Goal: Complete application form: Complete application form

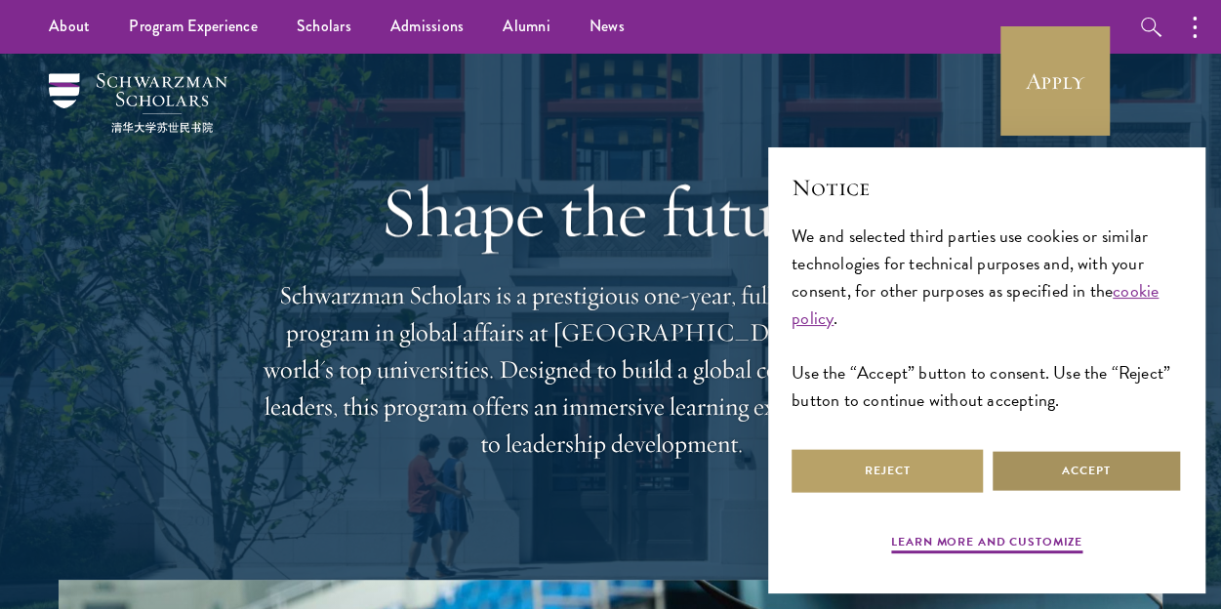
click at [1075, 464] on button "Accept" at bounding box center [1085, 471] width 191 height 44
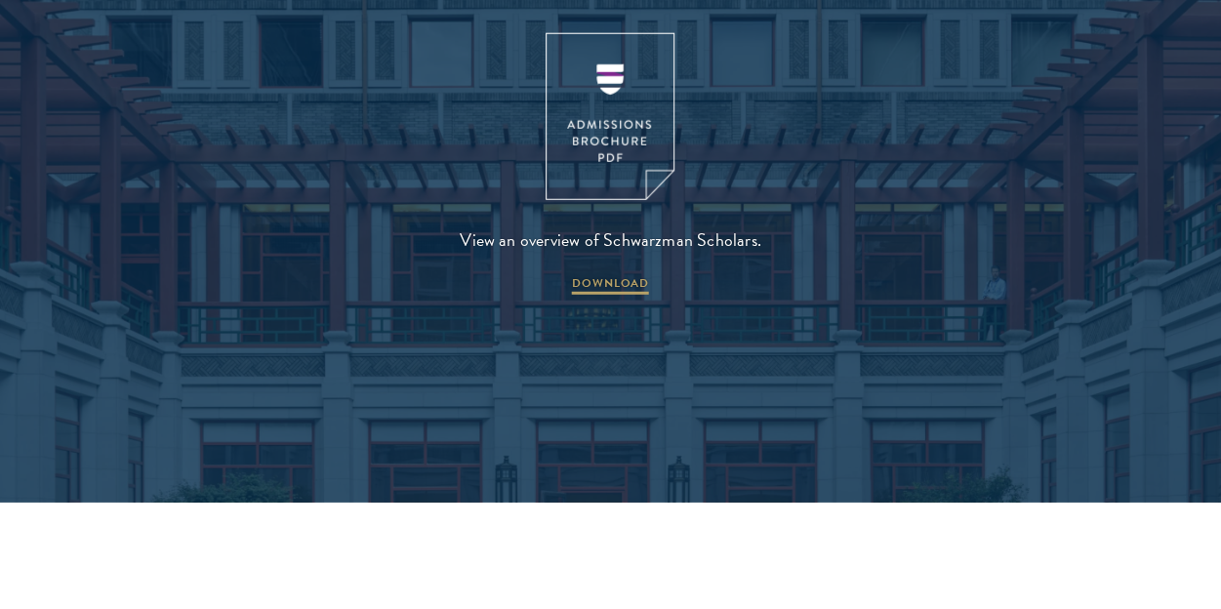
scroll to position [2545, 0]
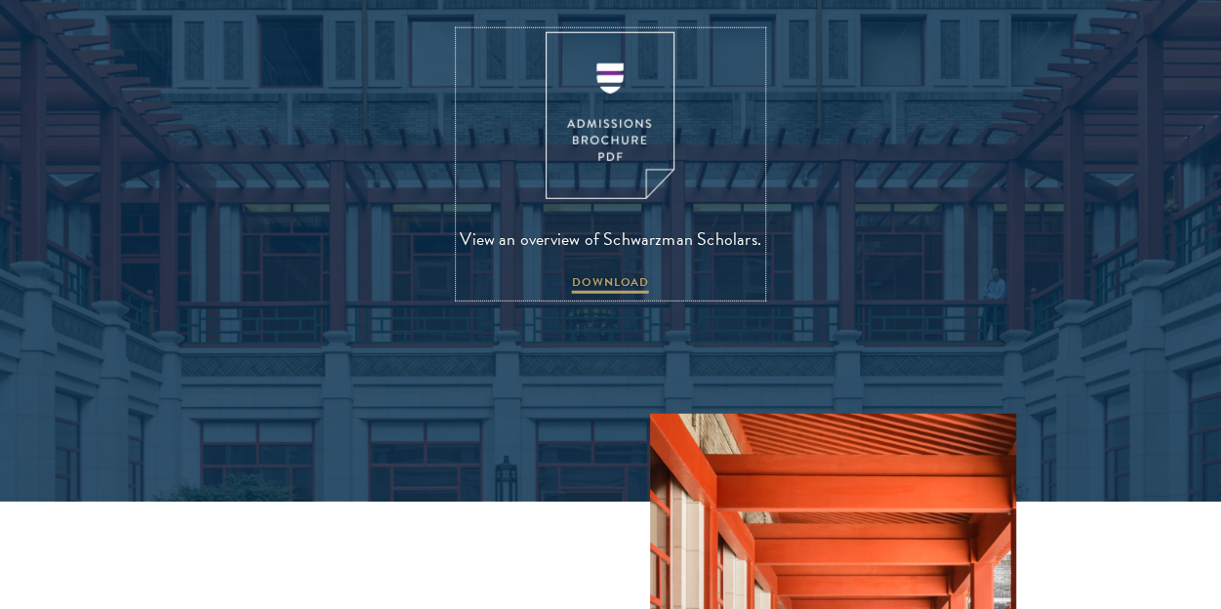
click at [609, 108] on img at bounding box center [609, 115] width 129 height 167
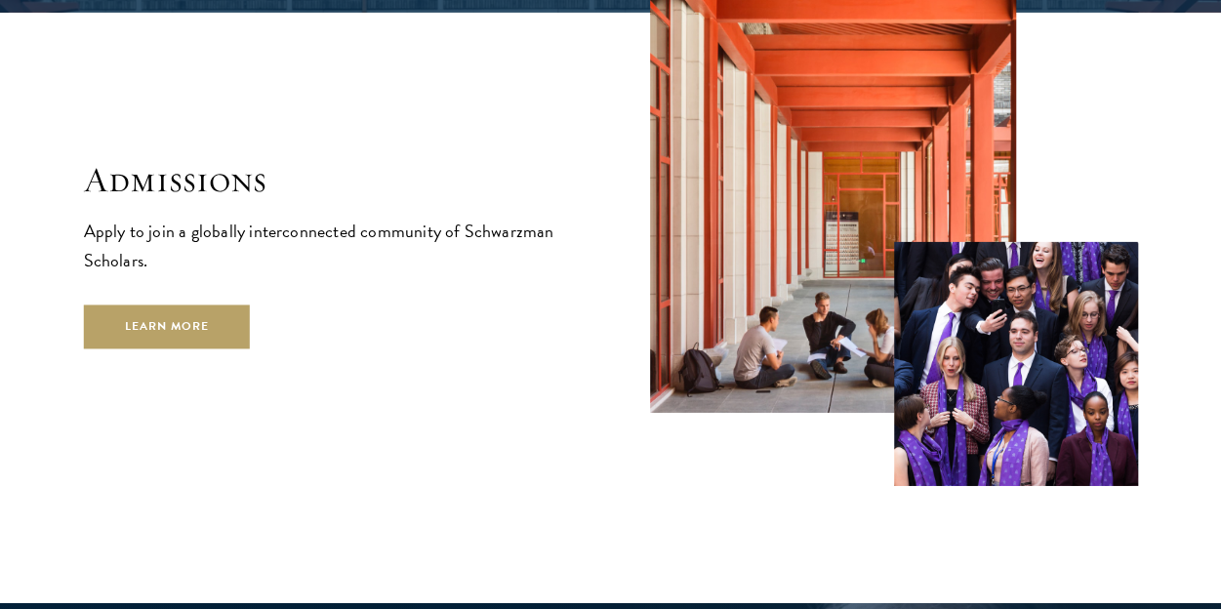
scroll to position [3034, 0]
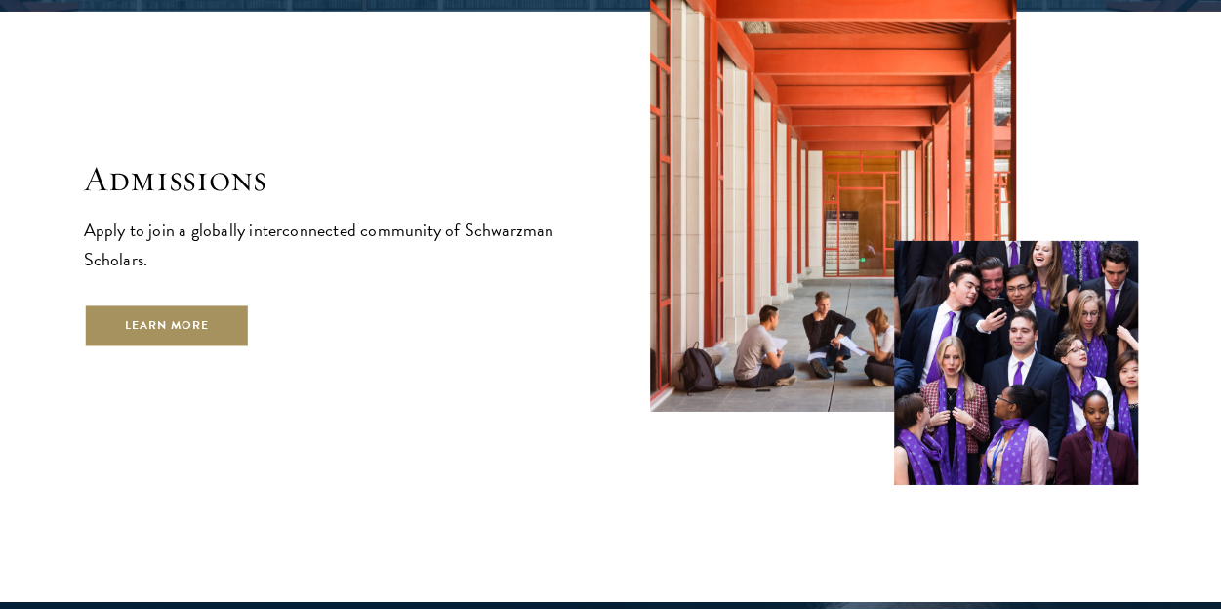
click at [134, 303] on link "Learn More" at bounding box center [167, 325] width 167 height 44
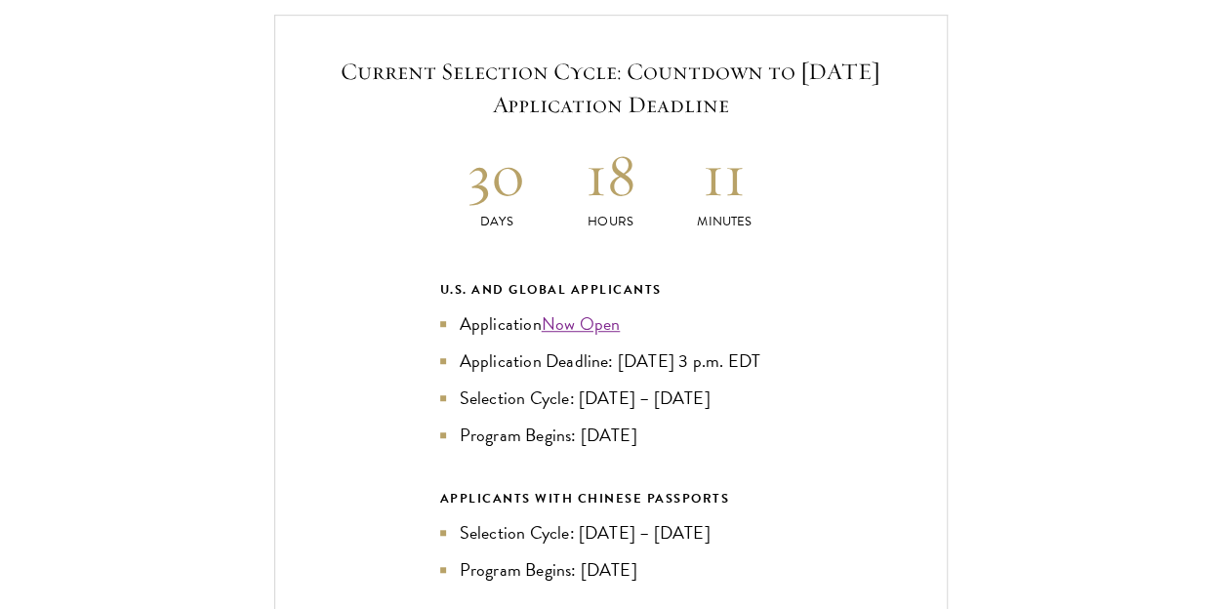
scroll to position [4161, 0]
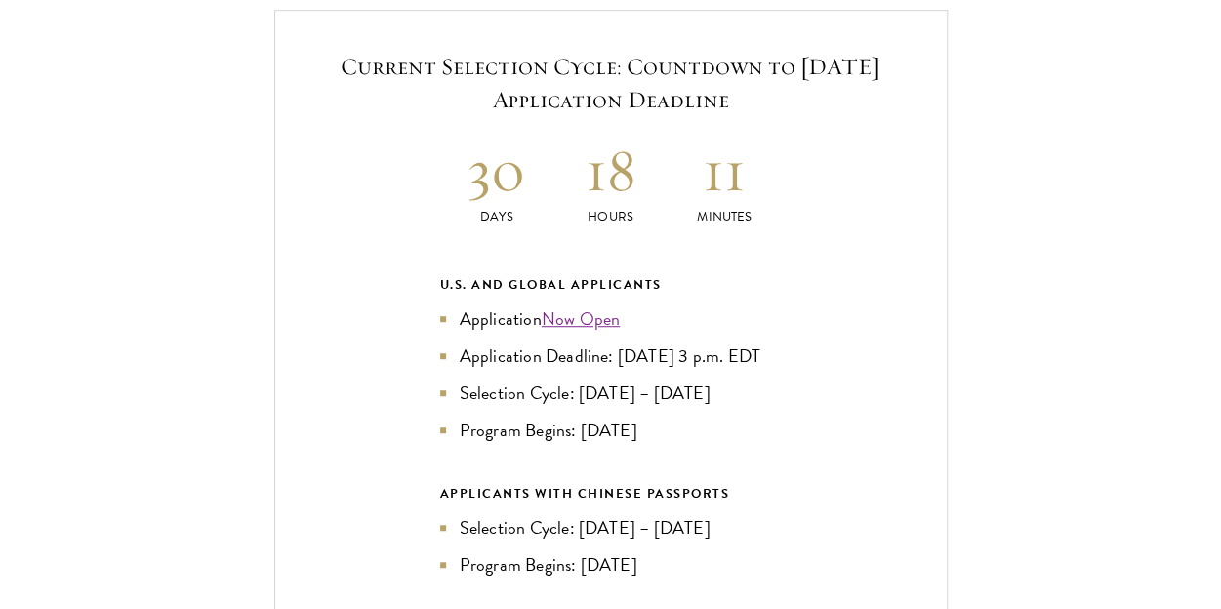
click at [134, 296] on div "Current Selection Cycle: Countdown to September 10, 2025 Application Deadline 3…" at bounding box center [611, 399] width 1104 height 779
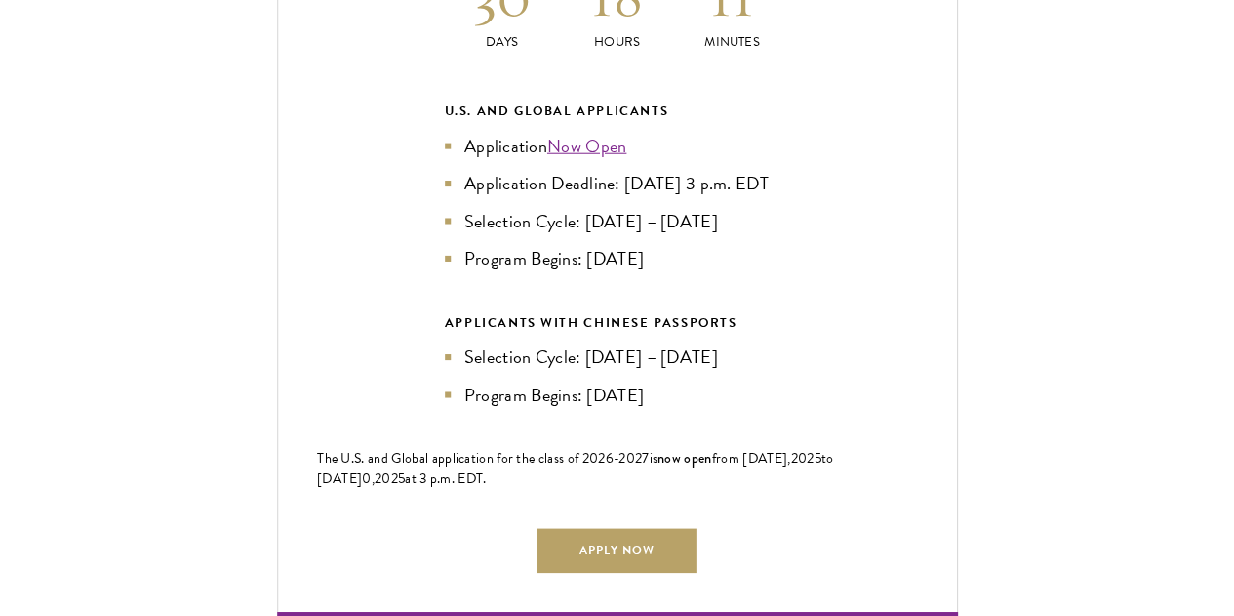
scroll to position [4337, 0]
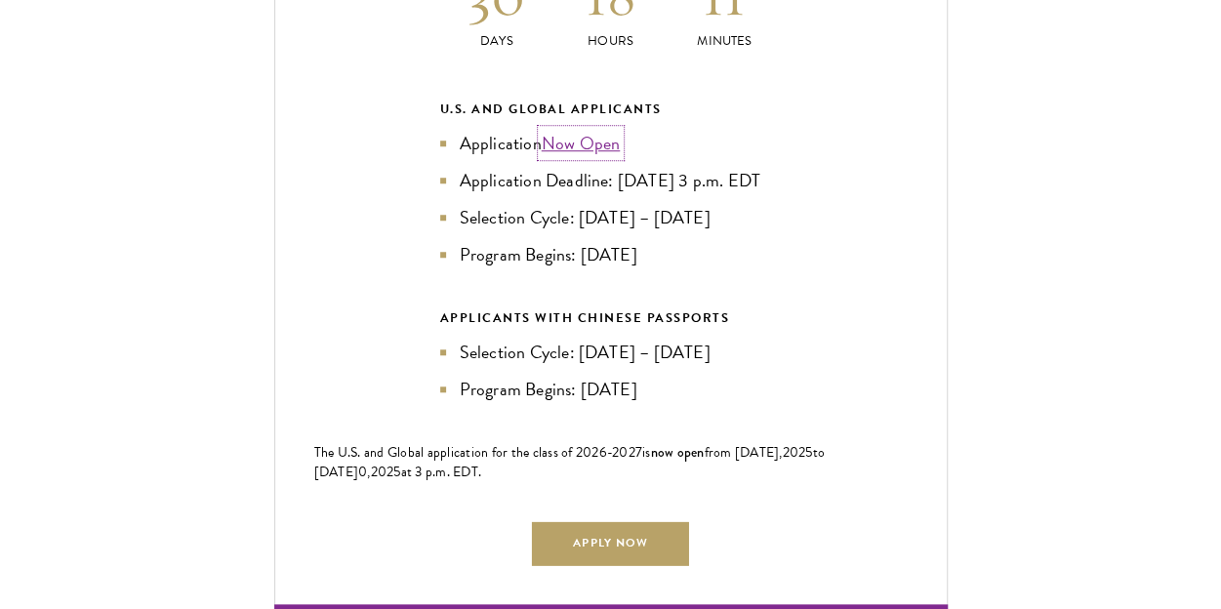
click at [571, 143] on link "Now Open" at bounding box center [581, 143] width 79 height 26
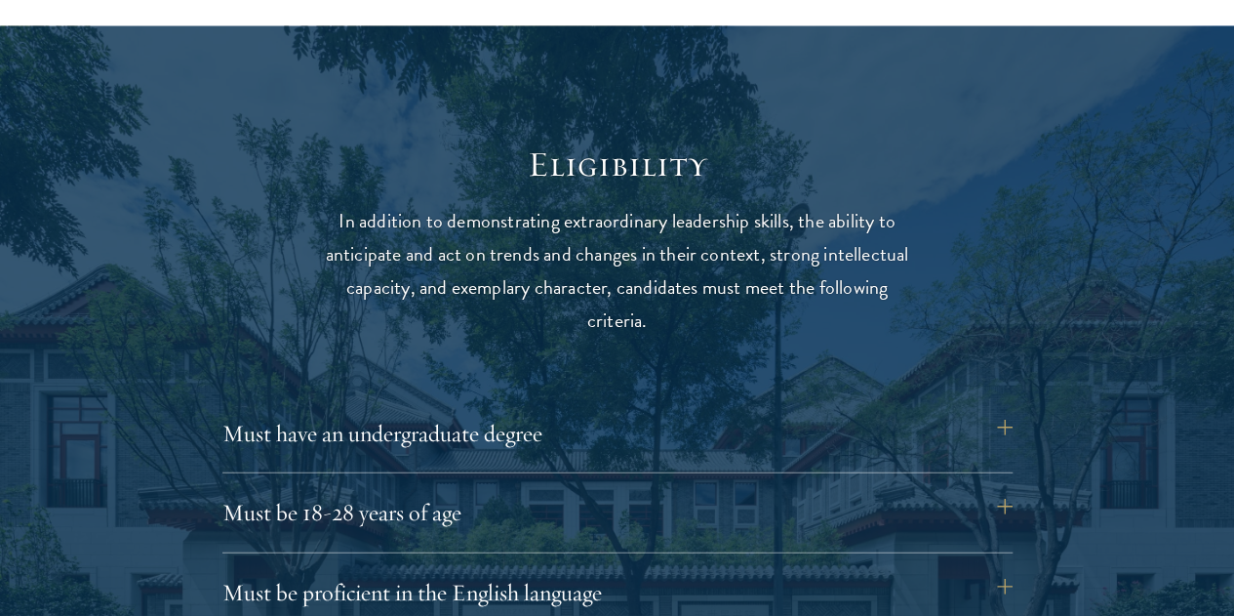
scroll to position [2405, 0]
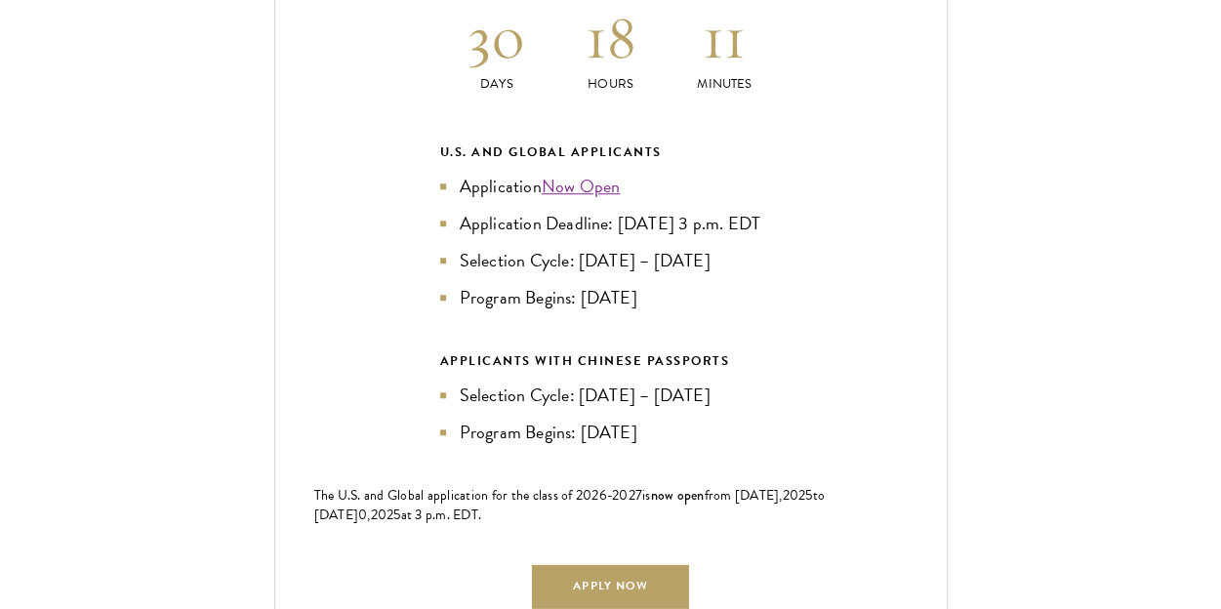
scroll to position [4324, 0]
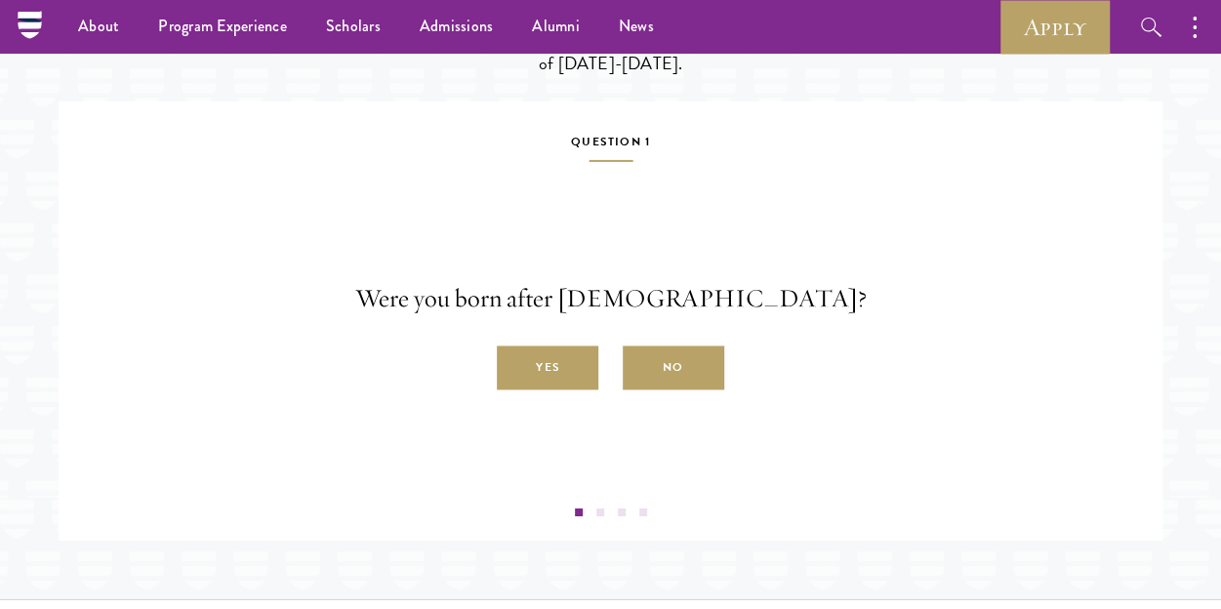
scroll to position [3107, 0]
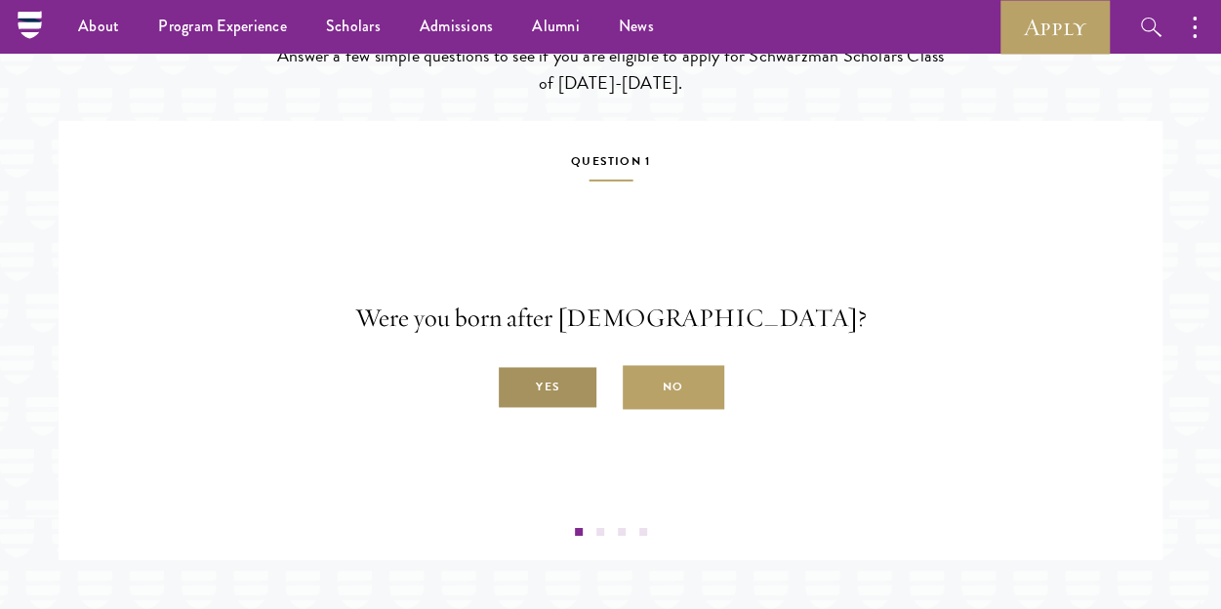
click at [544, 410] on label "Yes" at bounding box center [547, 388] width 101 height 44
click at [514, 385] on input "Yes" at bounding box center [506, 377] width 18 height 18
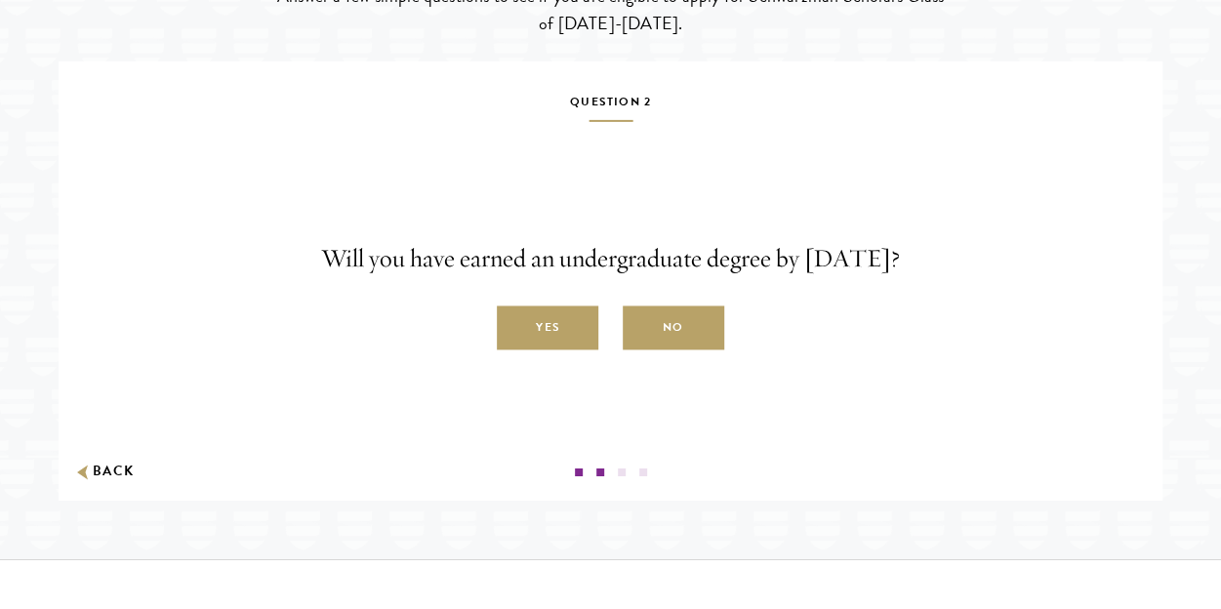
scroll to position [3173, 0]
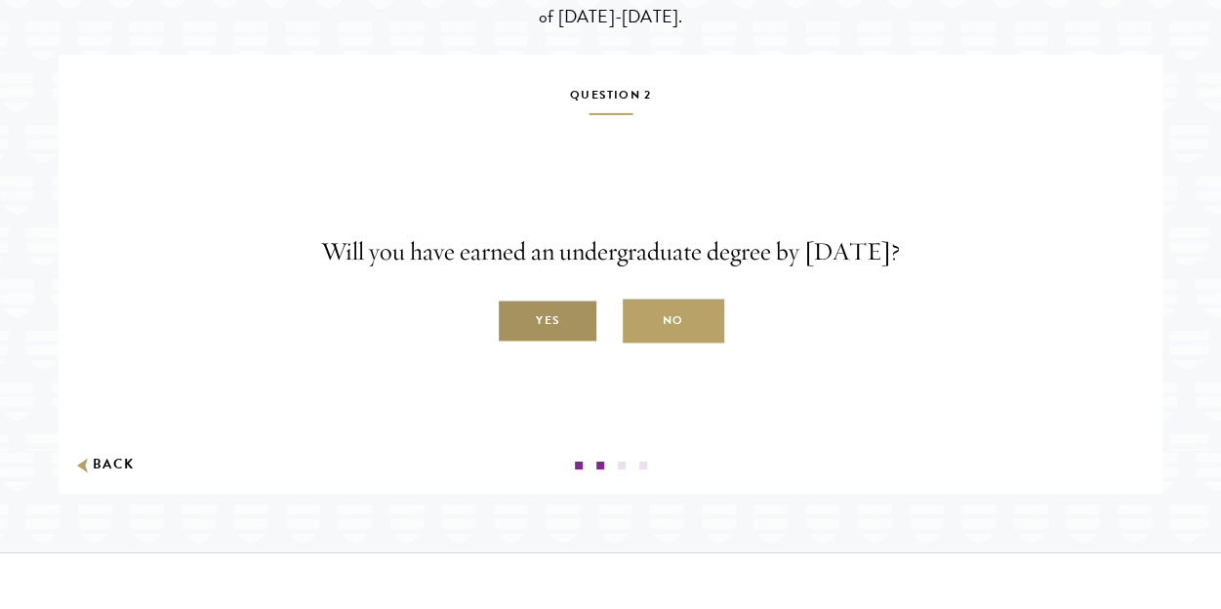
click at [528, 343] on label "Yes" at bounding box center [547, 322] width 101 height 44
click at [514, 319] on input "Yes" at bounding box center [506, 310] width 18 height 18
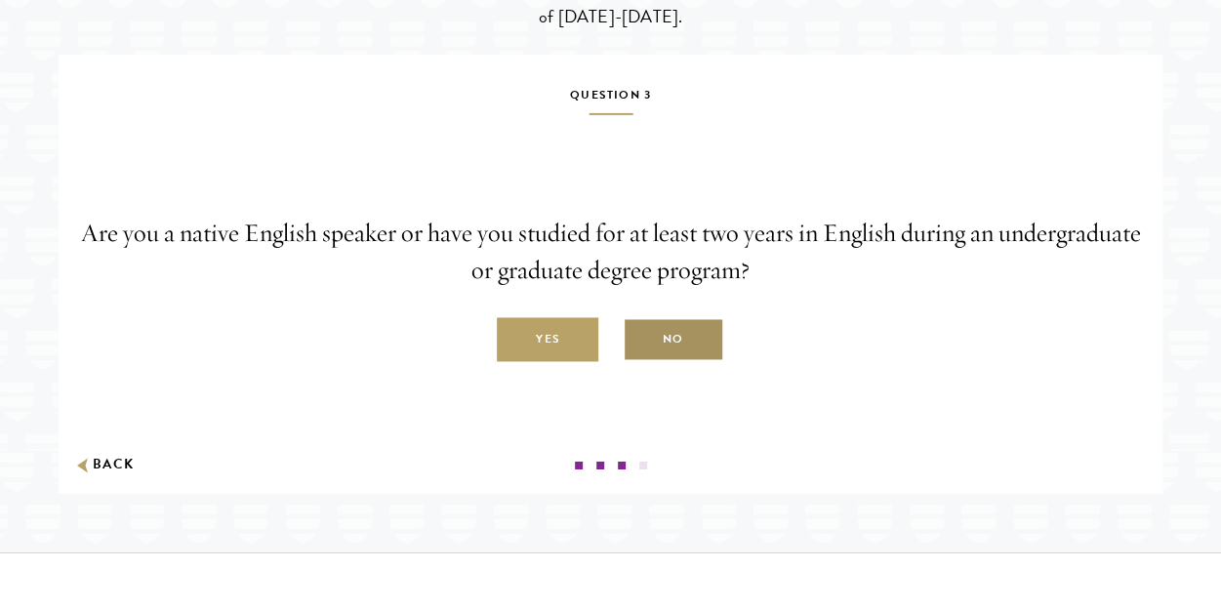
click at [675, 362] on label "No" at bounding box center [673, 340] width 101 height 44
click at [640, 338] on input "No" at bounding box center [632, 329] width 18 height 18
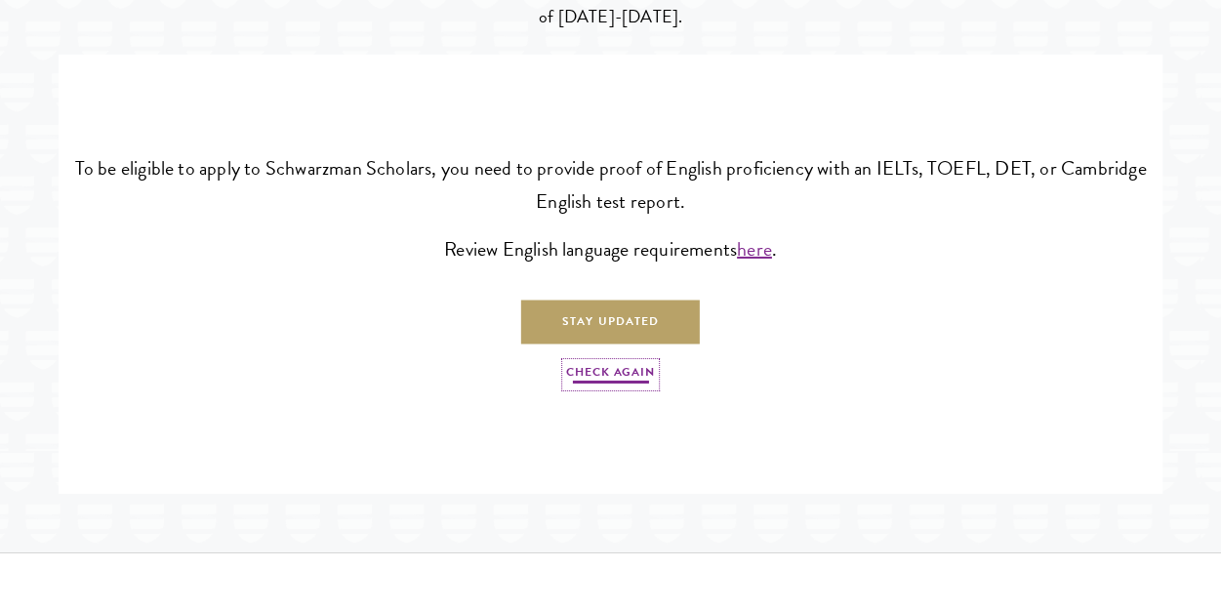
click at [623, 386] on link "Check Again" at bounding box center [610, 374] width 88 height 23
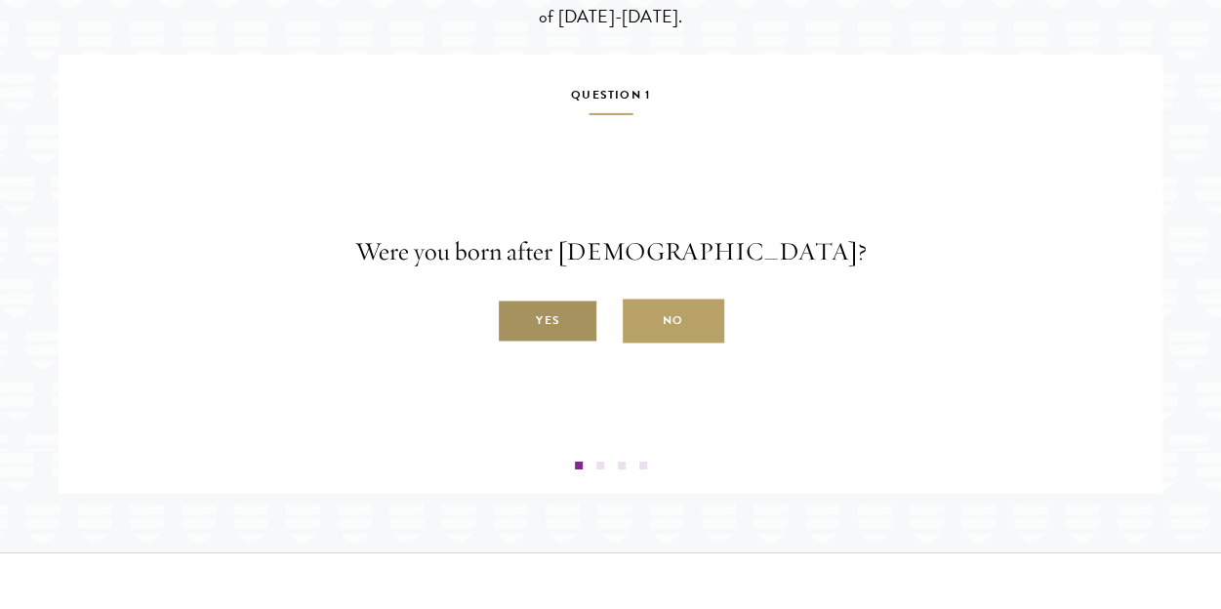
click at [528, 343] on label "Yes" at bounding box center [547, 322] width 101 height 44
click at [514, 319] on input "Yes" at bounding box center [506, 310] width 18 height 18
click at [569, 343] on label "Yes" at bounding box center [547, 322] width 101 height 44
click at [514, 319] on input "Yes" at bounding box center [506, 310] width 18 height 18
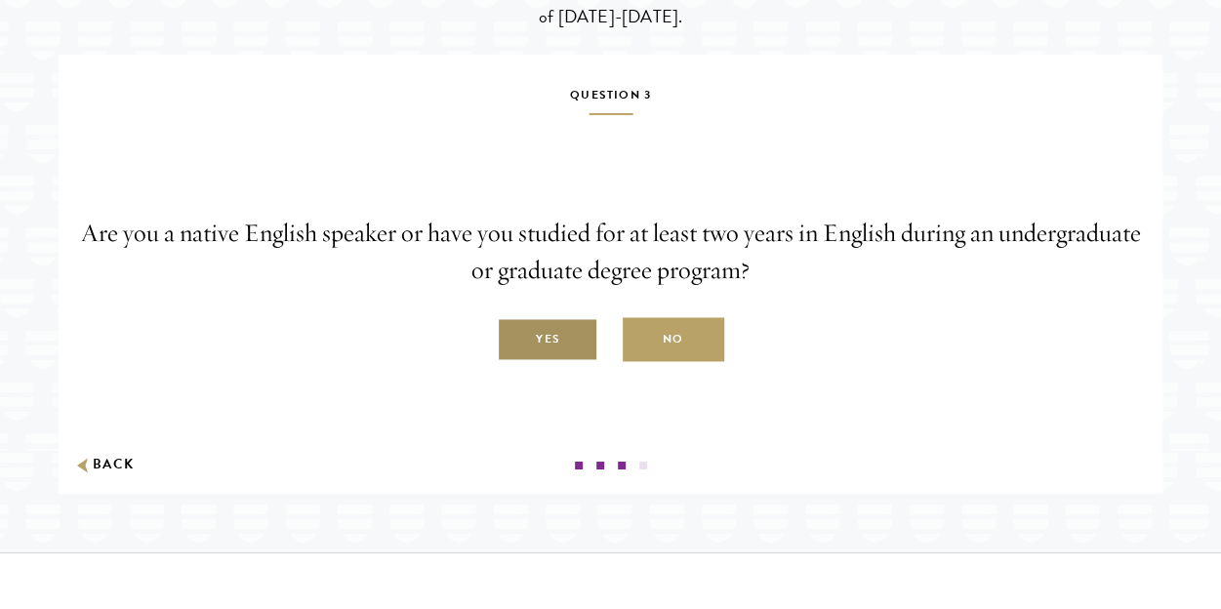
click at [562, 362] on label "Yes" at bounding box center [547, 340] width 101 height 44
click at [514, 338] on input "Yes" at bounding box center [506, 329] width 18 height 18
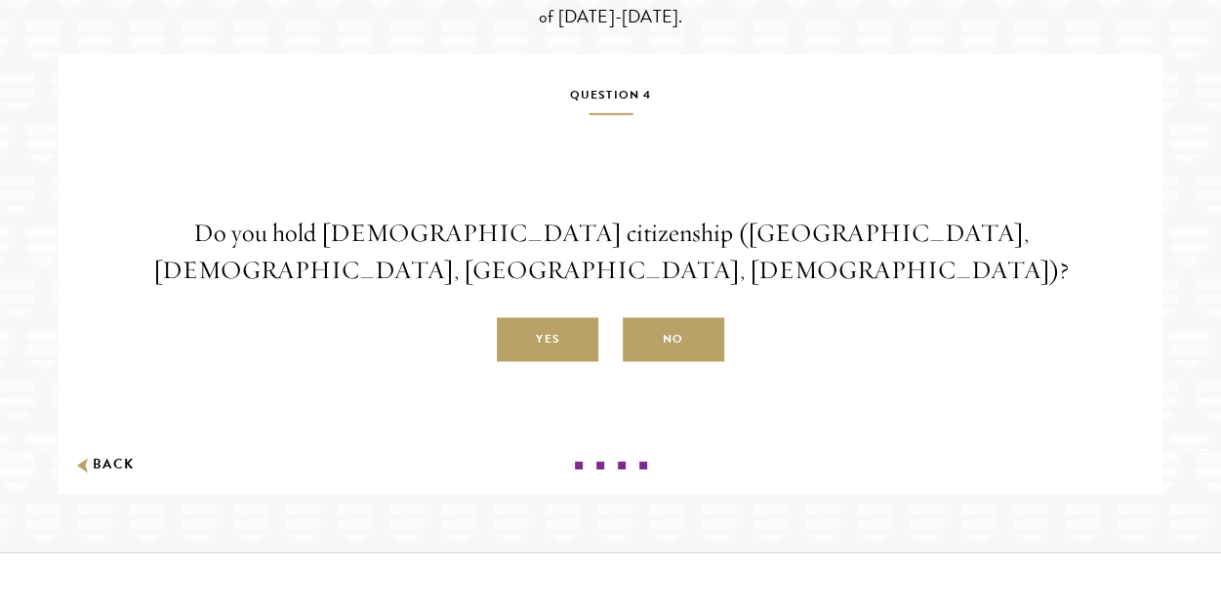
drag, startPoint x: 57, startPoint y: 527, endPoint x: 119, endPoint y: 502, distance: 67.0
click at [119, 502] on div "Check Your Eligibility Answer a few simple questions to see if you are eligible…" at bounding box center [610, 208] width 1221 height 689
drag, startPoint x: 119, startPoint y: 502, endPoint x: 121, endPoint y: 528, distance: 25.4
click at [121, 494] on div "Question 1 Were you born after August 1, 1997? Yes No Question 2 Will you have …" at bounding box center [611, 274] width 1104 height 439
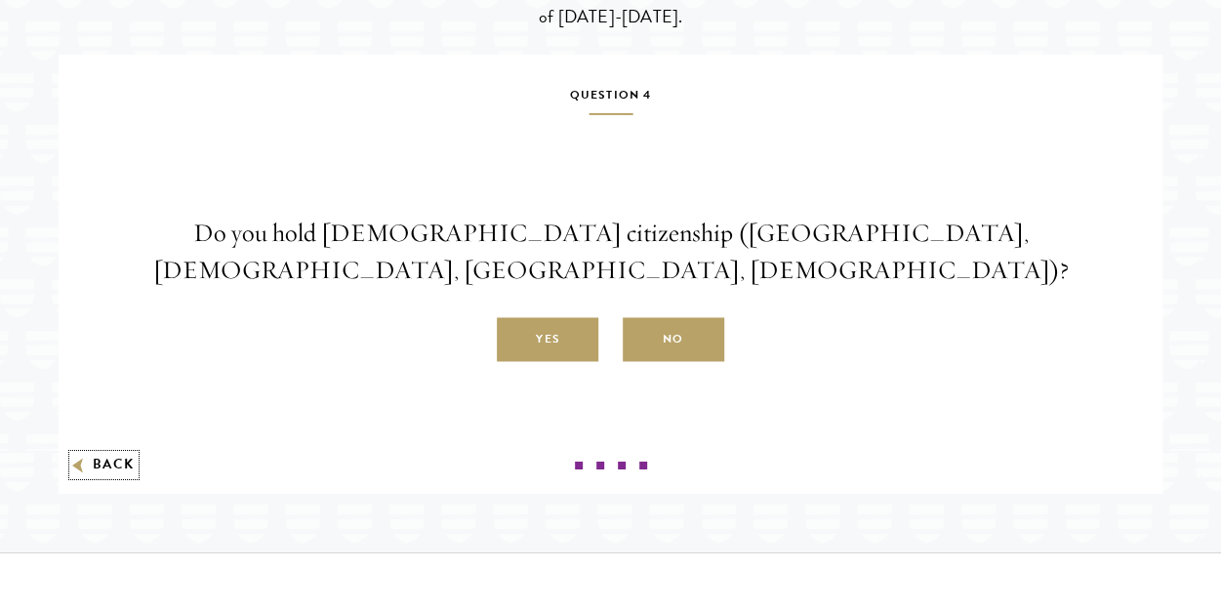
click at [103, 475] on button "Back" at bounding box center [103, 465] width 61 height 20
radio input "false"
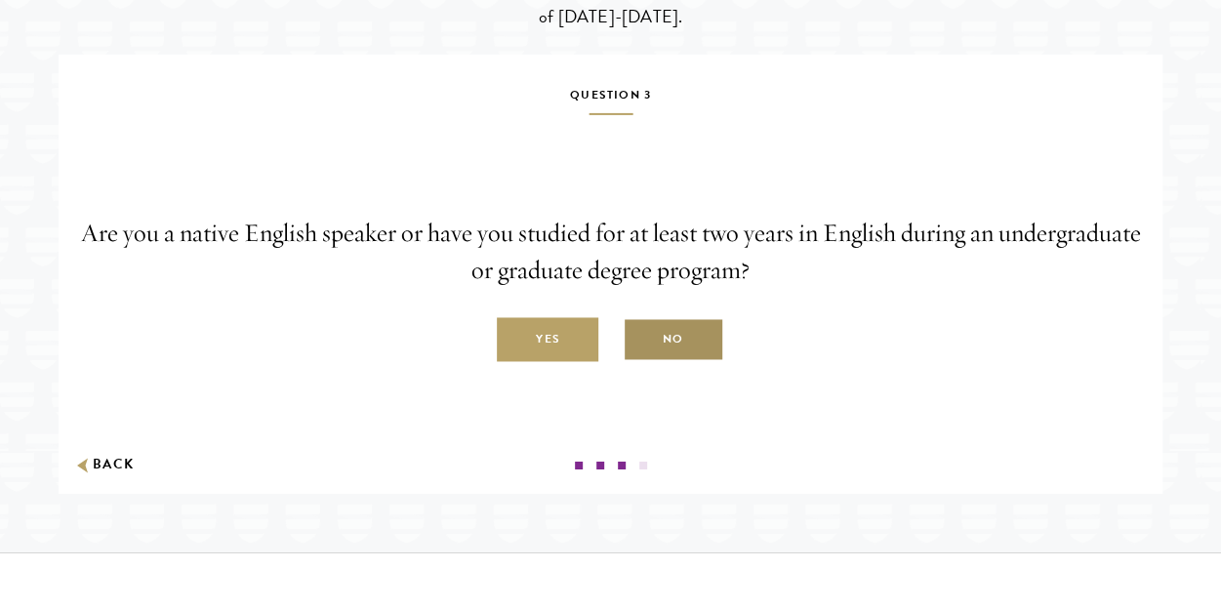
click at [663, 362] on label "No" at bounding box center [673, 340] width 101 height 44
click at [640, 338] on input "No" at bounding box center [632, 329] width 18 height 18
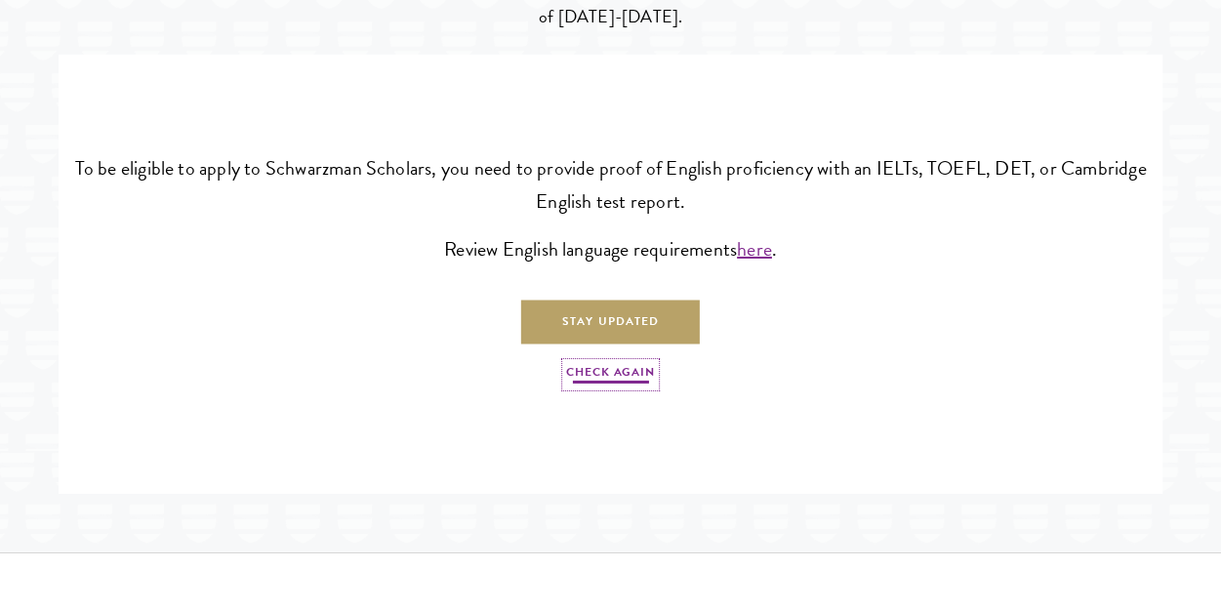
click at [606, 386] on link "Check Again" at bounding box center [610, 374] width 88 height 23
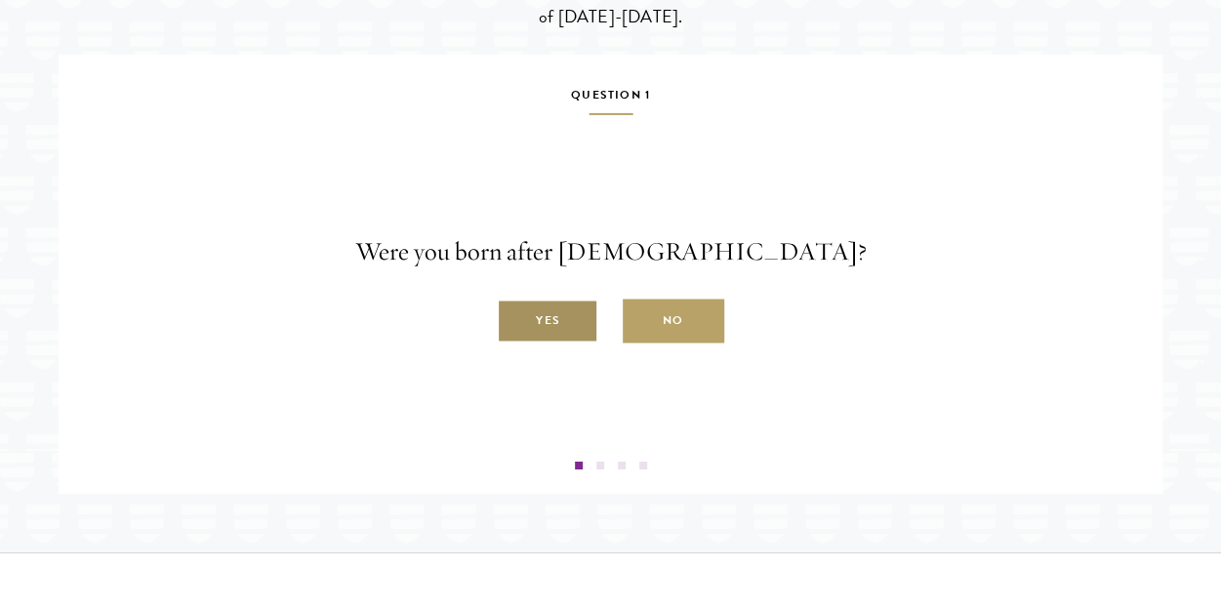
click at [559, 343] on label "Yes" at bounding box center [547, 322] width 101 height 44
click at [514, 319] on input "Yes" at bounding box center [506, 310] width 18 height 18
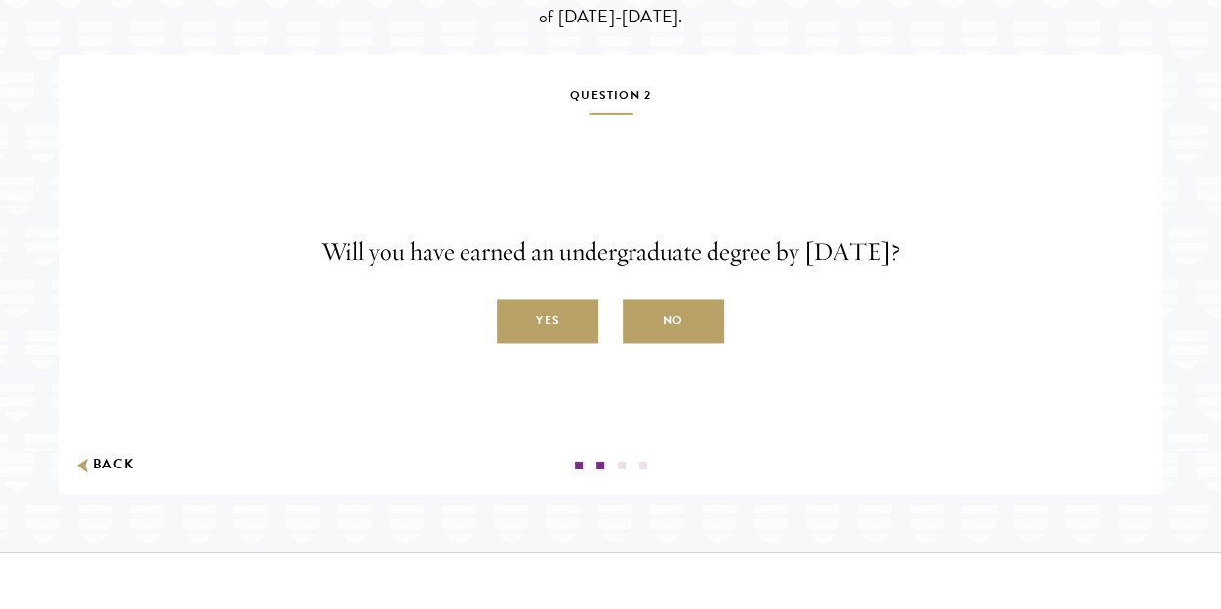
click at [559, 343] on label "Yes" at bounding box center [547, 322] width 101 height 44
click at [514, 319] on input "Yes" at bounding box center [506, 310] width 18 height 18
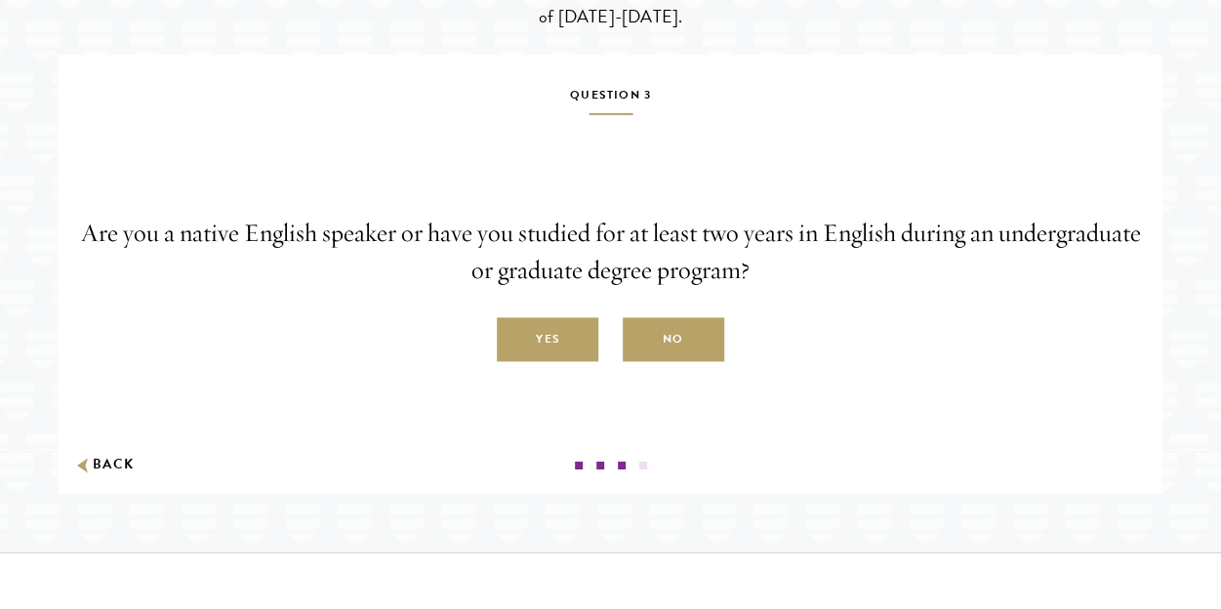
click at [559, 362] on label "Yes" at bounding box center [547, 340] width 101 height 44
click at [514, 338] on input "Yes" at bounding box center [506, 329] width 18 height 18
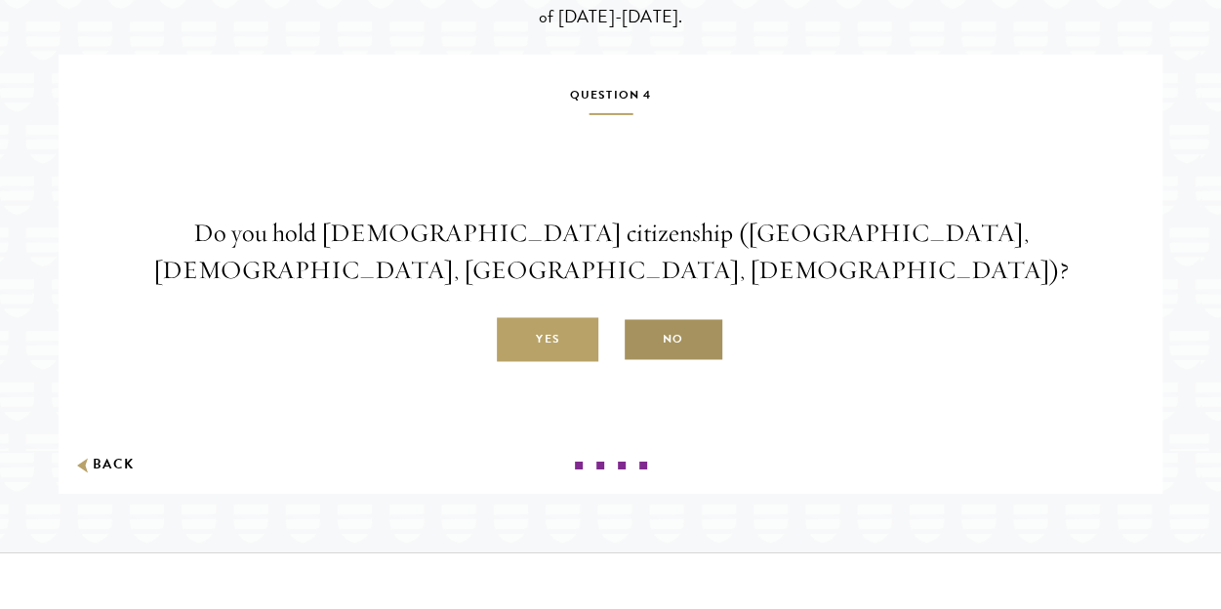
click at [699, 362] on label "No" at bounding box center [673, 340] width 101 height 44
click at [640, 338] on input "No" at bounding box center [632, 329] width 18 height 18
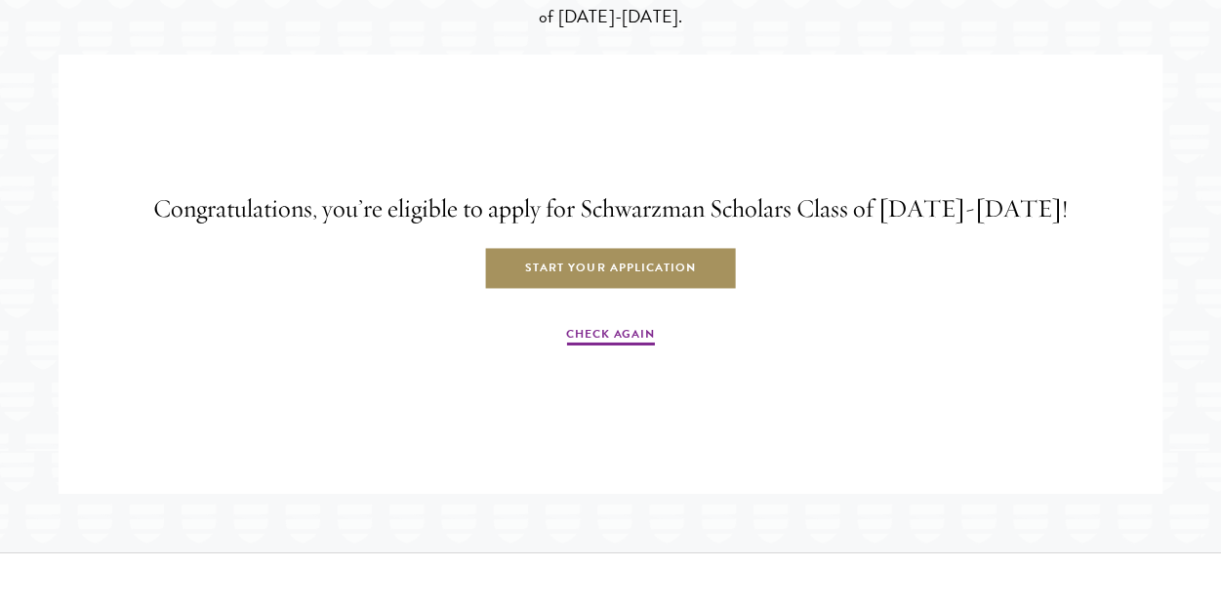
click at [621, 291] on link "Start Your Application" at bounding box center [610, 269] width 253 height 44
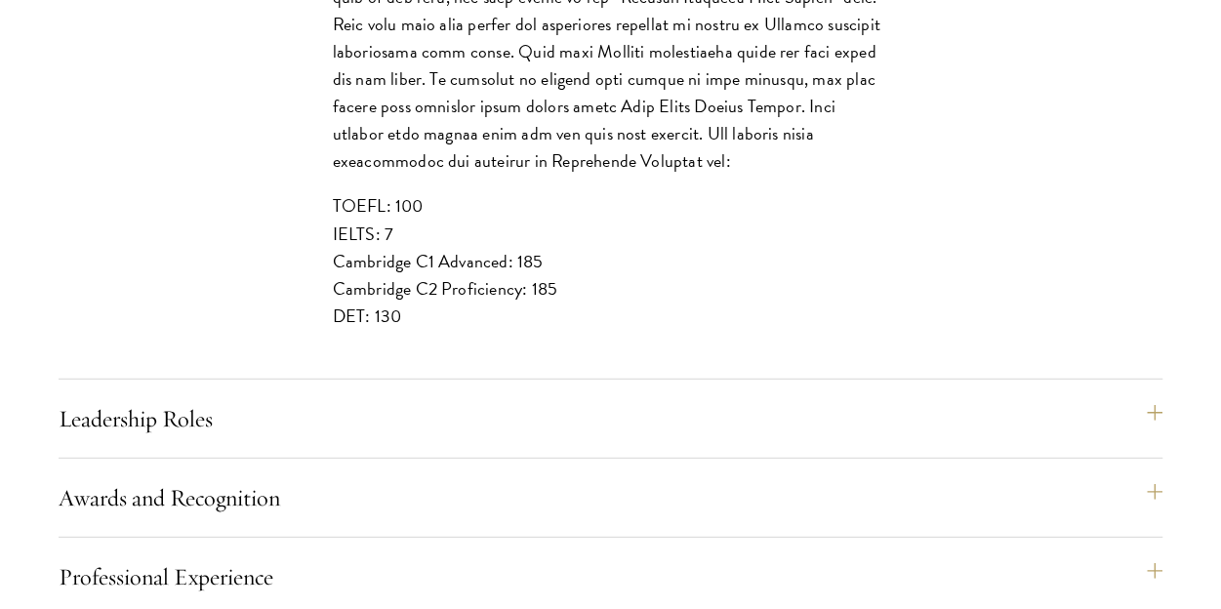
scroll to position [2480, 0]
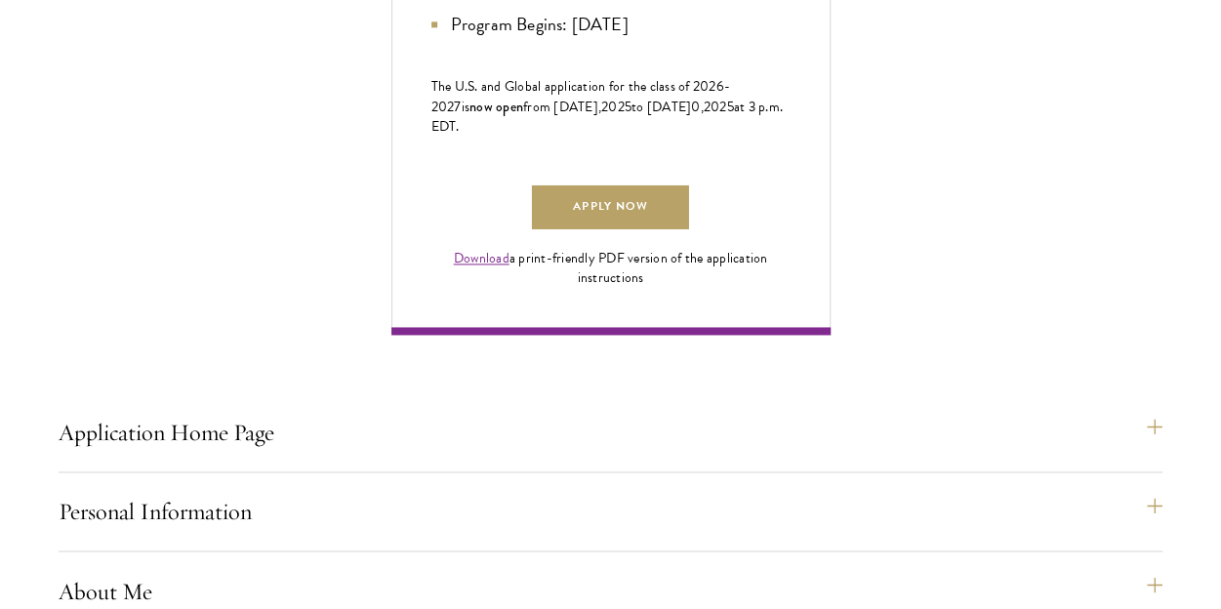
scroll to position [1304, 0]
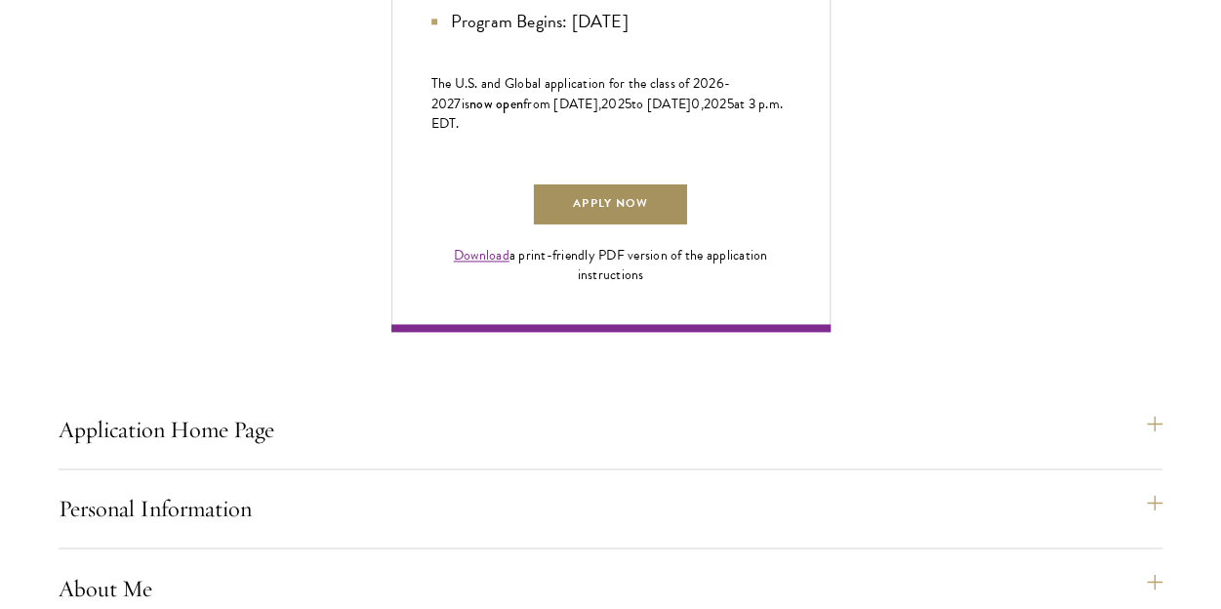
click at [626, 226] on link "Apply Now" at bounding box center [610, 204] width 156 height 44
click at [481, 265] on link "Download" at bounding box center [482, 255] width 56 height 20
